Goal: Book appointment/travel/reservation

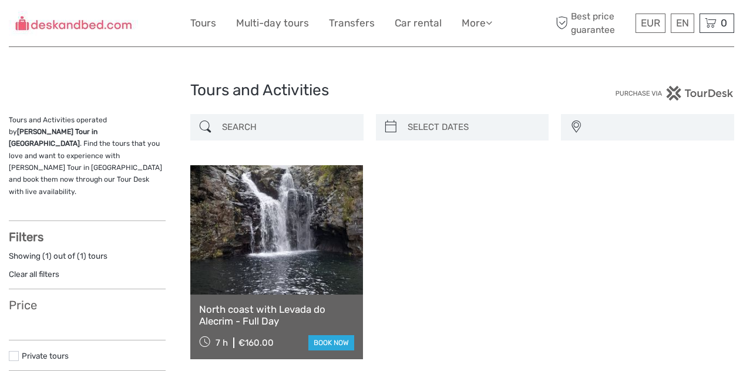
select select
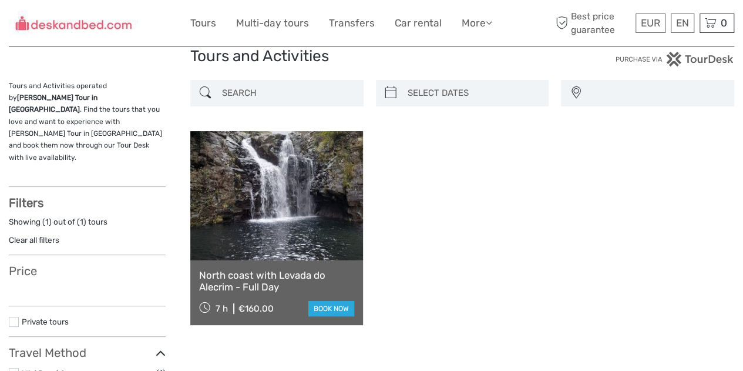
select select
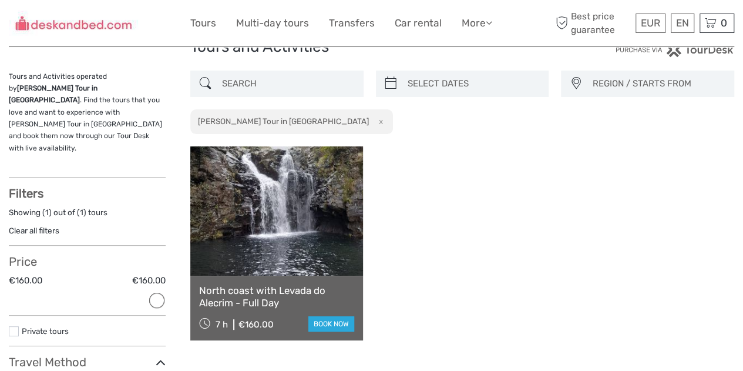
scroll to position [45, 0]
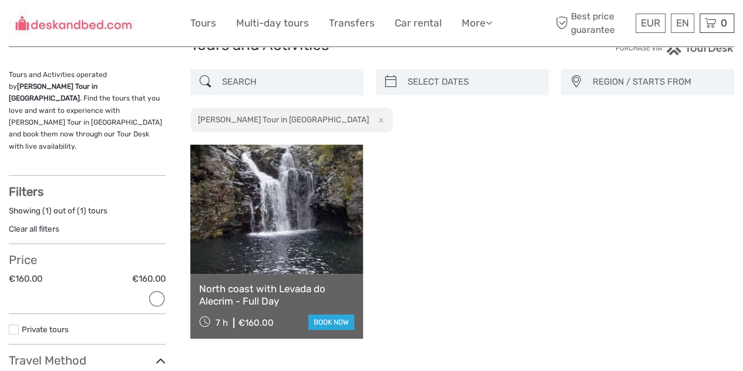
click at [408, 285] on div "North coast with Levada do Alecrim - Full Day 7 h €160.00 book now" at bounding box center [462, 242] width 544 height 194
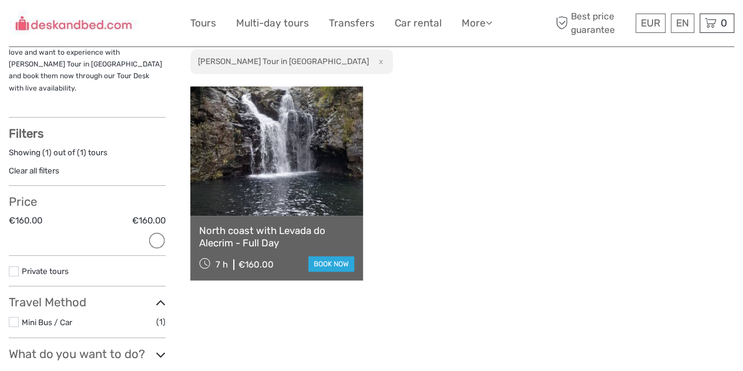
scroll to position [109, 0]
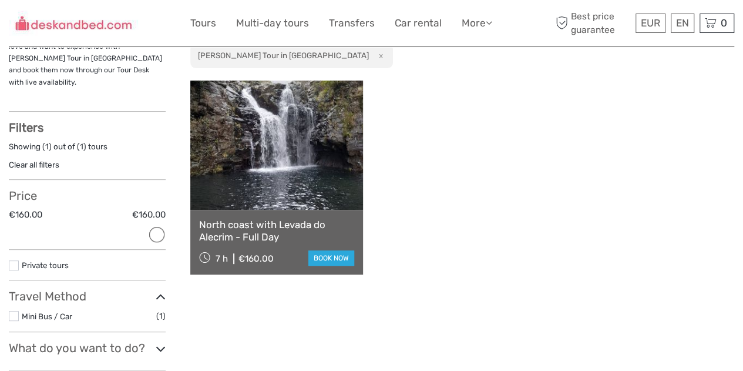
click at [279, 202] on link at bounding box center [276, 144] width 173 height 129
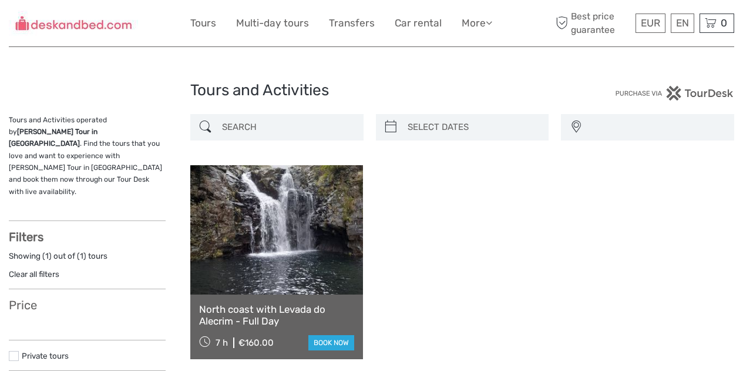
select select
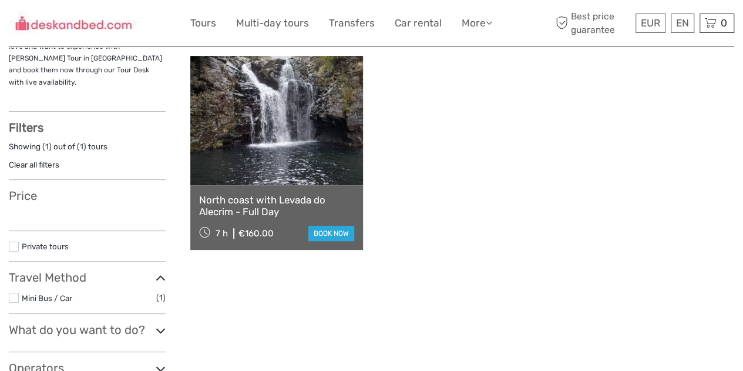
select select
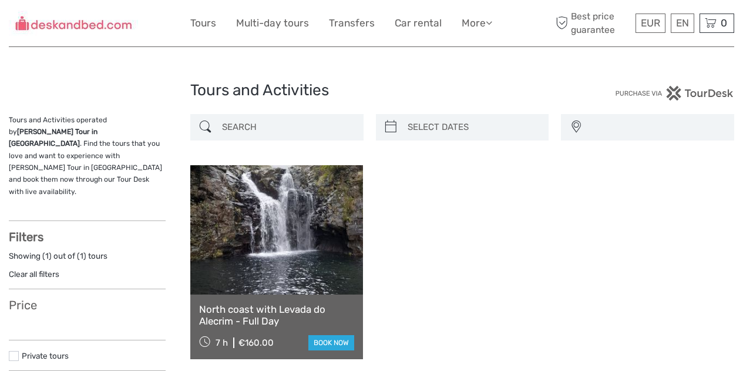
select select
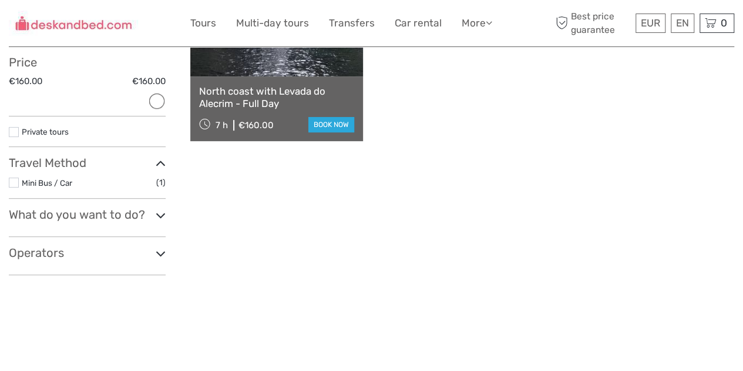
scroll to position [276, 0]
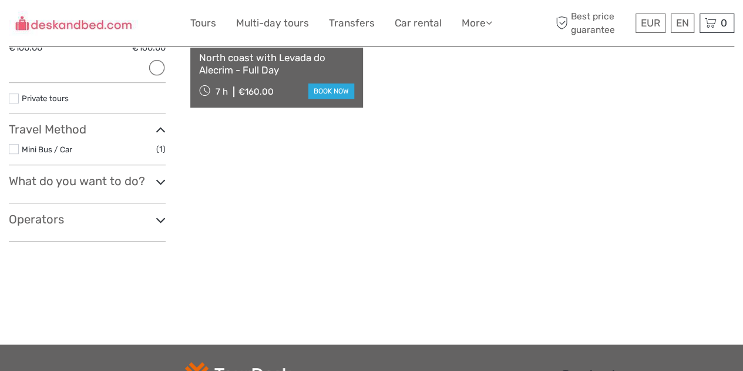
click at [157, 212] on icon at bounding box center [161, 220] width 10 height 16
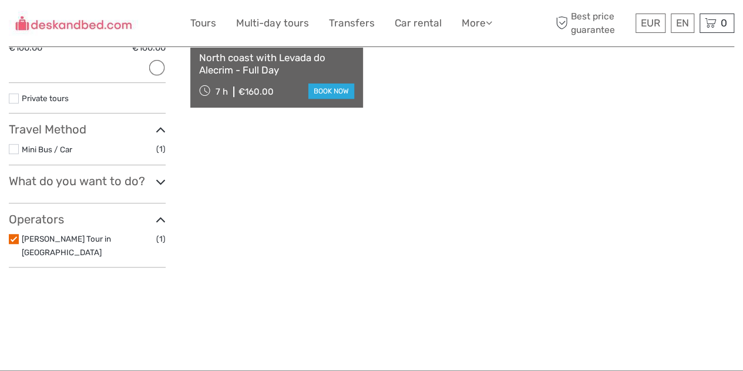
click at [298, 73] on link "North coast with Levada do Alecrim - Full Day" at bounding box center [276, 64] width 155 height 24
